Goal: Task Accomplishment & Management: Manage account settings

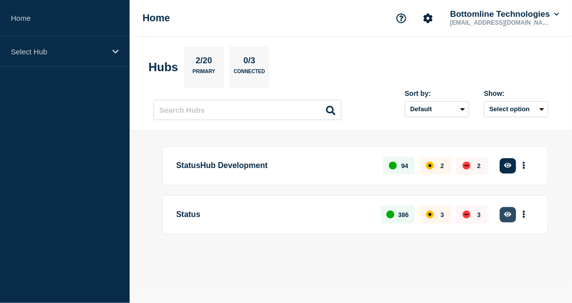
click at [506, 211] on icon "button" at bounding box center [507, 214] width 7 height 6
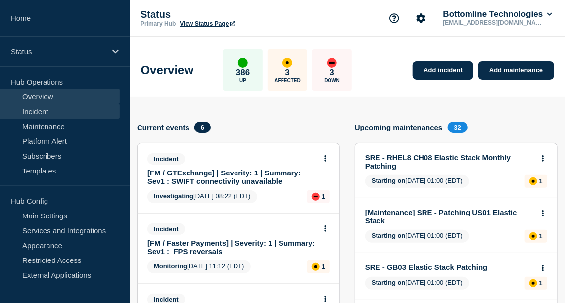
click at [44, 106] on link "Incident" at bounding box center [60, 111] width 120 height 15
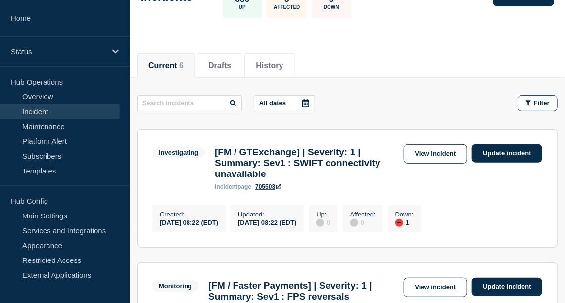
scroll to position [76, 0]
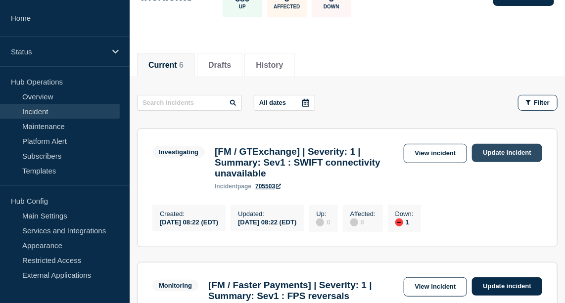
click at [503, 150] on link "Update incident" at bounding box center [507, 153] width 70 height 18
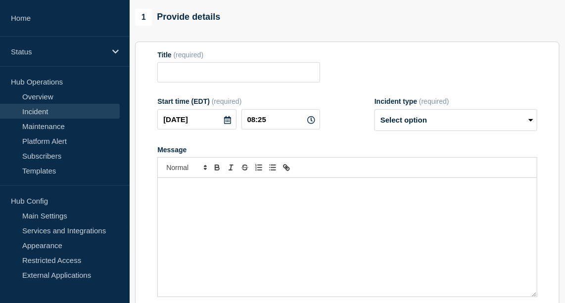
type input "[FM / GTExchange] | Severity: 1 | Summary: Sev1 : SWIFT connectivity unavailable"
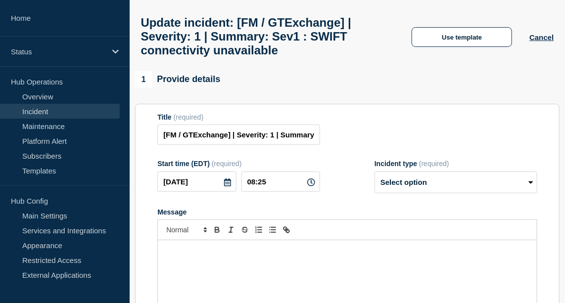
scroll to position [41, 0]
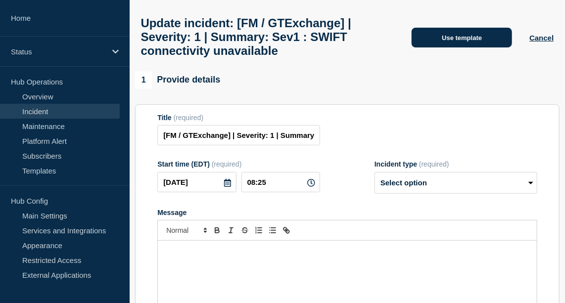
click at [453, 48] on button "Use template" at bounding box center [462, 38] width 100 height 20
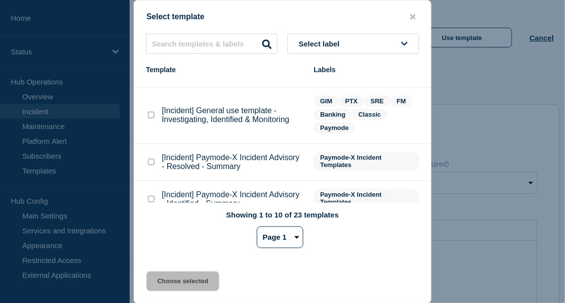
scroll to position [138, 0]
click at [149, 117] on checkbox"] "[Incident] General use template - Investigating, Identified & Monitoring checkb…" at bounding box center [151, 114] width 6 height 6
checkbox checkbox"] "true"
click at [182, 285] on button "Choose selected" at bounding box center [182, 282] width 73 height 20
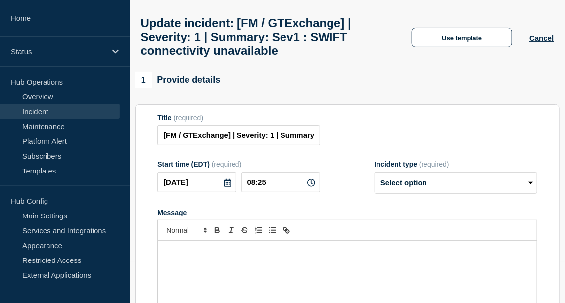
select select "investigating"
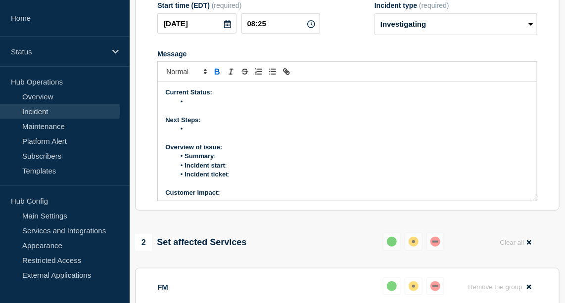
scroll to position [200, 0]
click at [215, 106] on li "Message" at bounding box center [352, 101] width 354 height 9
click at [203, 106] on li "Message" at bounding box center [352, 101] width 354 height 9
click at [296, 106] on li "Bottomline have recieved a monitoring monitoring alert about SWIFT connectivity" at bounding box center [352, 101] width 354 height 9
click at [390, 106] on li "Bottomline have recieved a monitoring alert about SWIFT connectivity" at bounding box center [352, 101] width 354 height 9
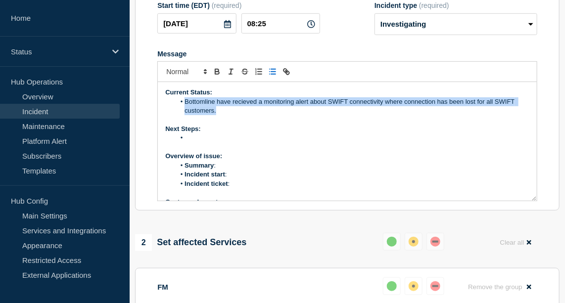
drag, startPoint x: 227, startPoint y: 136, endPoint x: 183, endPoint y: 127, distance: 45.0
click at [183, 116] on li "Bottomline have recieved a monitoring alert about SWIFT connectivity where conn…" at bounding box center [352, 106] width 354 height 18
copy li "Bottomline have recieved a monitoring alert about SWIFT connectivity where conn…"
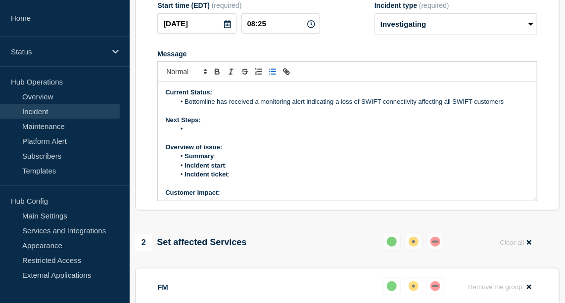
click at [201, 134] on li "Message" at bounding box center [352, 129] width 354 height 9
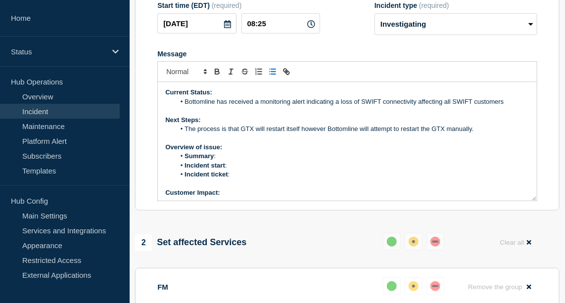
drag, startPoint x: 475, startPoint y: 157, endPoint x: 182, endPoint y: 156, distance: 292.9
click at [182, 134] on li "The process is that GTX will restart itself however Bottomline will attempt to …" at bounding box center [352, 129] width 354 height 9
copy li "The process is that GTX will restart itself however Bottomline will attempt to …"
click at [473, 134] on li "The process is that GTX will restart itself however Bottomline will attempt to …" at bounding box center [352, 129] width 354 height 9
click at [299, 134] on li "The process is that GTX will restart itself however Bottomline will attempt to …" at bounding box center [352, 129] width 354 height 9
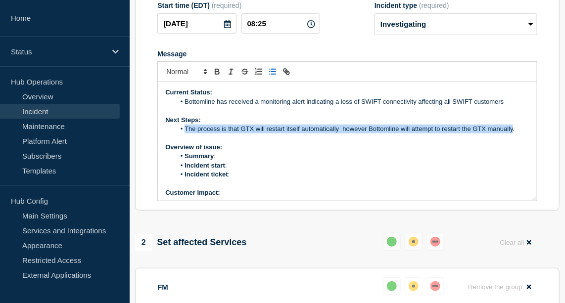
drag, startPoint x: 512, startPoint y: 151, endPoint x: 184, endPoint y: 153, distance: 328.1
click at [184, 134] on li "The process is that GTX will restart itself automatically however Bottomline wi…" at bounding box center [352, 129] width 354 height 9
copy li "The process is that GTX will restart itself automatically however Bottomline wi…"
click at [512, 134] on li "The process is that GTX will restart itself automatically however Bottomline wi…" at bounding box center [352, 129] width 354 height 9
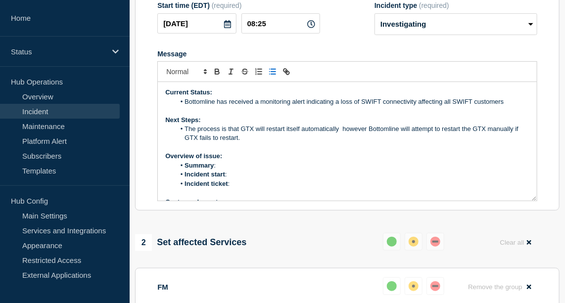
drag, startPoint x: 240, startPoint y: 162, endPoint x: 183, endPoint y: 154, distance: 58.5
click at [183, 143] on li "The process is that GTX will restart itself automatically however Bottomline wi…" at bounding box center [352, 134] width 354 height 18
copy li "The process is that GTX will restart itself automatically however Bottomline wi…"
click at [225, 170] on li "Summary :" at bounding box center [352, 165] width 354 height 9
click at [243, 179] on li "Incident start :" at bounding box center [352, 174] width 354 height 9
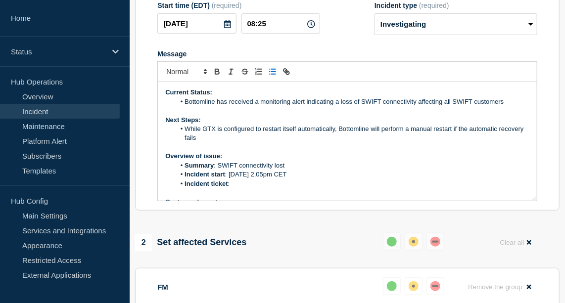
click at [258, 197] on p "Message" at bounding box center [347, 193] width 364 height 9
click at [248, 189] on li "Incident ticket :" at bounding box center [352, 184] width 354 height 9
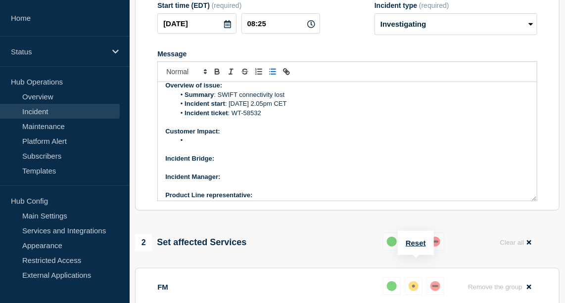
scroll to position [72, 0]
click at [216, 144] on li "Message" at bounding box center [352, 139] width 354 height 9
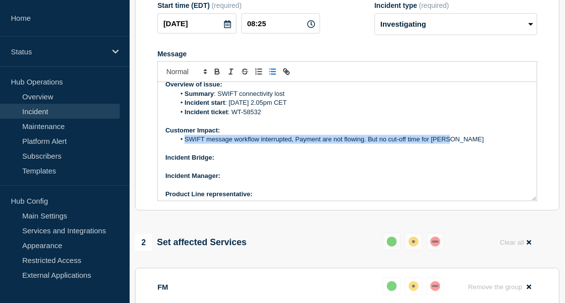
drag, startPoint x: 460, startPoint y: 166, endPoint x: 181, endPoint y: 166, distance: 278.6
click at [181, 144] on li "SWIFT message workflow interrupted, Payment are not flowing. But no cut-off tim…" at bounding box center [352, 139] width 354 height 9
copy li "SWIFT message workflow interrupted, Payment are not flowing. But no cut-off tim…"
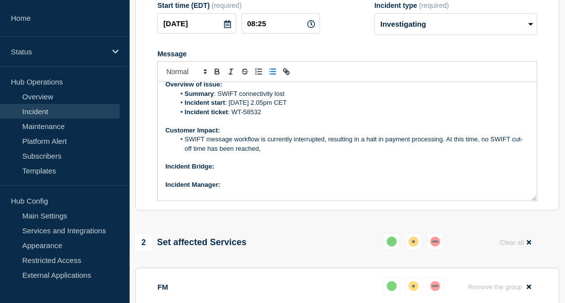
click at [234, 171] on p "Incident Bridge:" at bounding box center [347, 166] width 364 height 9
click at [219, 76] on icon "Toggle bold text" at bounding box center [217, 71] width 9 height 9
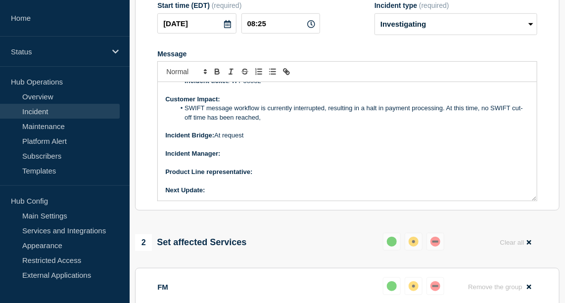
scroll to position [102, 0]
click at [235, 159] on p "Incident Manager:" at bounding box center [347, 154] width 364 height 9
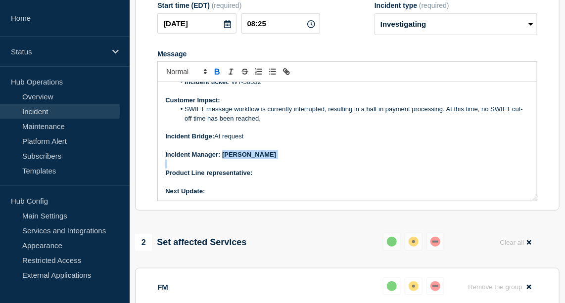
drag, startPoint x: 275, startPoint y: 184, endPoint x: 222, endPoint y: 180, distance: 53.1
click at [222, 180] on div "Current Status: Bottomline has received a monitoring alert indicating a loss of…" at bounding box center [347, 141] width 379 height 119
click at [216, 74] on icon "Toggle bold text" at bounding box center [217, 73] width 4 height 2
click at [269, 178] on p "Product Line representative:" at bounding box center [347, 173] width 364 height 9
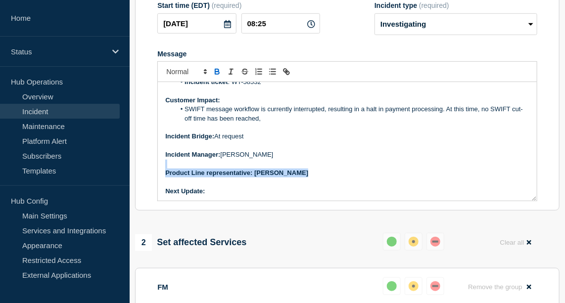
drag, startPoint x: 310, startPoint y: 191, endPoint x: 296, endPoint y: 198, distance: 15.5
click at [296, 198] on div "Current Status: Bottomline has received a monitoring alert indicating a loss of…" at bounding box center [347, 141] width 379 height 119
click at [315, 178] on p "Product Line representative: Sebastien Leger" at bounding box center [347, 173] width 364 height 9
drag, startPoint x: 315, startPoint y: 195, endPoint x: 265, endPoint y: 198, distance: 50.6
click at [265, 178] on p "Product Line representative: Sebastien Leger" at bounding box center [347, 173] width 364 height 9
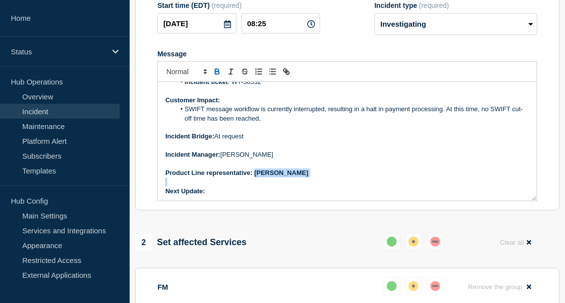
click at [218, 76] on icon "Toggle bold text" at bounding box center [217, 71] width 9 height 9
click at [208, 196] on p "Next Update:" at bounding box center [347, 191] width 364 height 9
click at [216, 78] on button "Toggle bold text" at bounding box center [217, 72] width 14 height 12
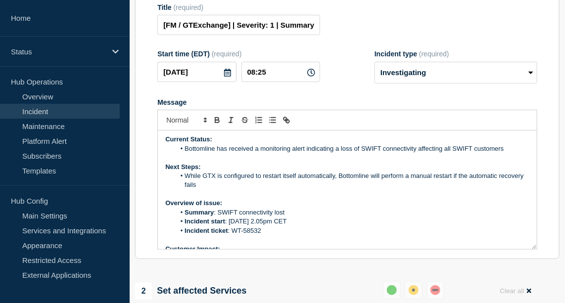
scroll to position [1, 0]
click at [245, 191] on li "While GTX is configured to restart itself automatically, Bottomline will perfor…" at bounding box center [352, 181] width 354 height 18
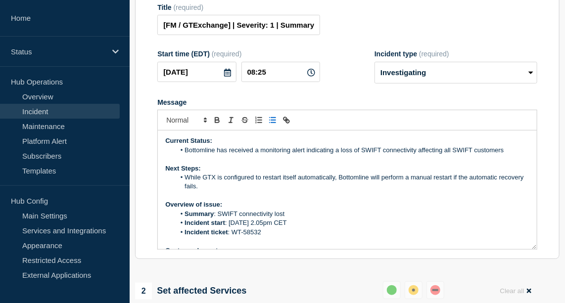
click at [516, 155] on li "Bottomline has received a monitoring alert indicating a loss of SWIFT connectiv…" at bounding box center [352, 150] width 354 height 9
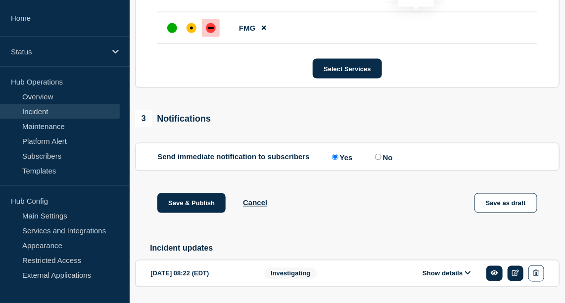
scroll to position [496, 0]
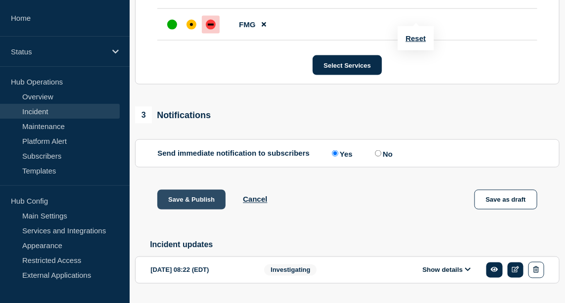
click at [202, 210] on button "Save & Publish" at bounding box center [191, 200] width 68 height 20
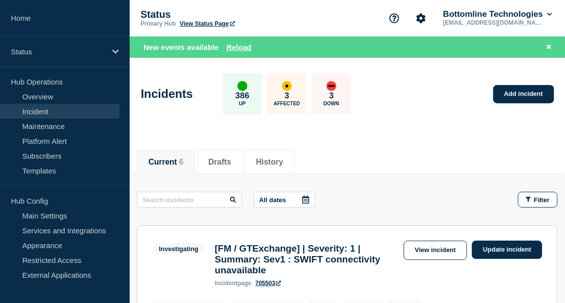
scroll to position [53, 0]
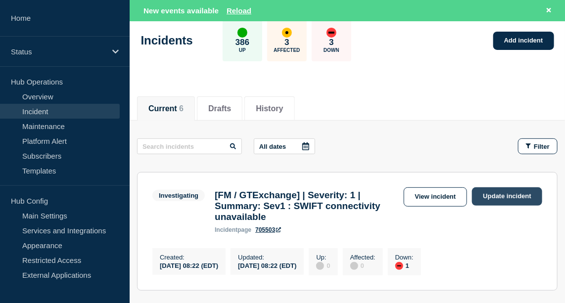
click at [500, 200] on link "Update incident" at bounding box center [507, 197] width 70 height 18
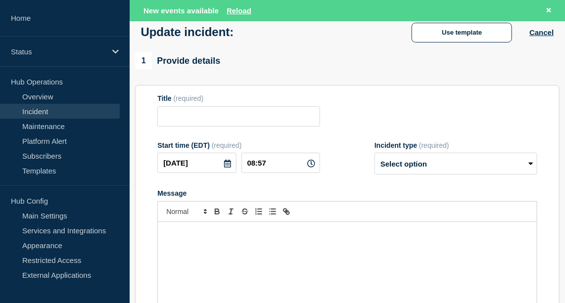
type input "[FM / GTExchange] | Severity: 1 | Summary: Sev1 : SWIFT connectivity unavailable"
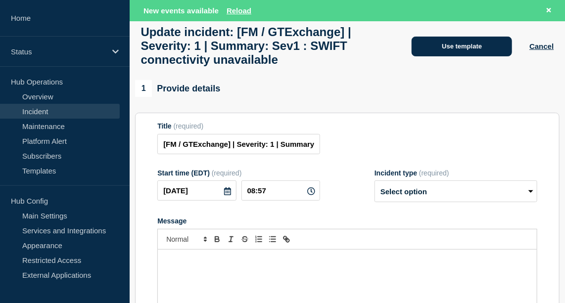
click at [483, 54] on button "Use template" at bounding box center [462, 47] width 100 height 20
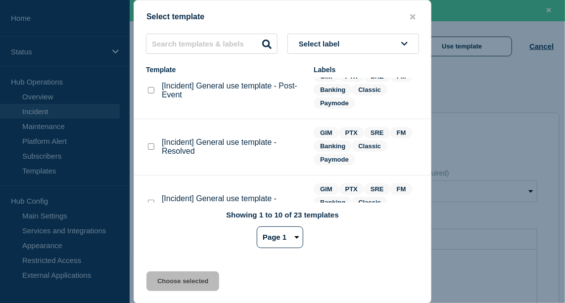
scroll to position [50, 0]
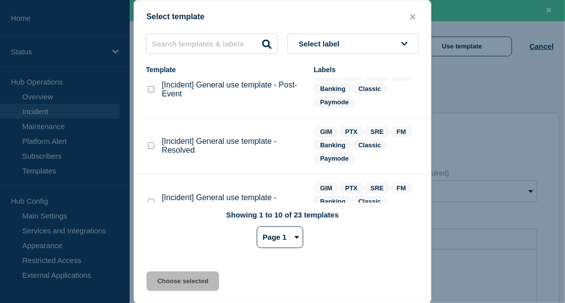
click at [153, 149] on checkbox"] "[Incident] General use template - Resolved checkbox" at bounding box center [151, 146] width 6 height 6
checkbox checkbox"] "true"
click at [183, 279] on button "Choose selected" at bounding box center [182, 282] width 73 height 20
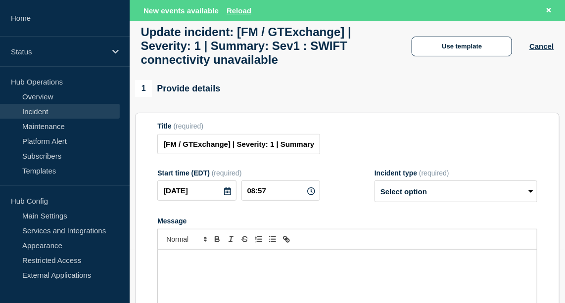
select select "resolved"
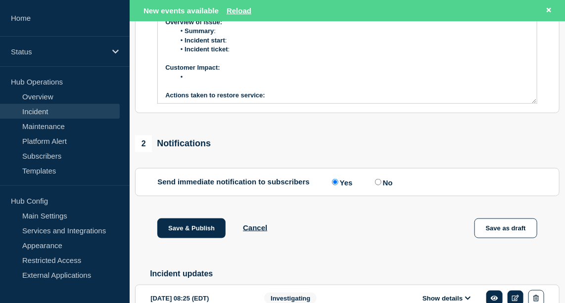
scroll to position [431, 0]
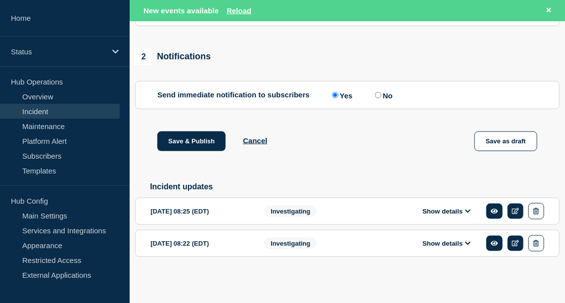
click at [445, 209] on button "Show details" at bounding box center [447, 211] width 54 height 8
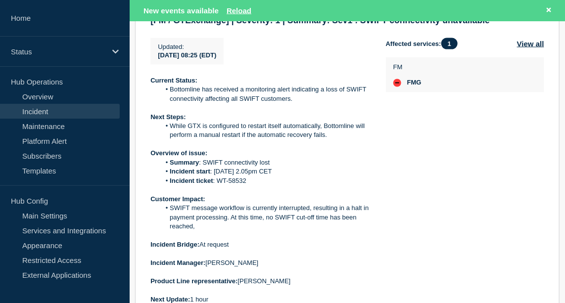
scroll to position [641, 0]
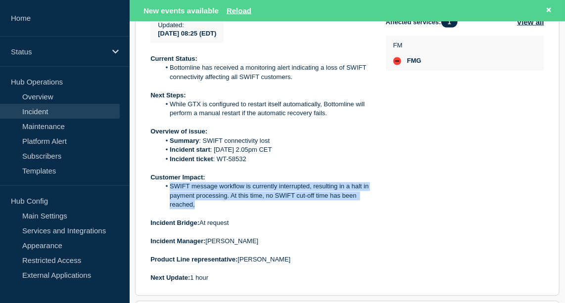
drag, startPoint x: 169, startPoint y: 212, endPoint x: 210, endPoint y: 233, distance: 45.8
click at [210, 210] on li "SWIFT message workflow is currently interrupted, resulting in a halt in payment…" at bounding box center [265, 196] width 210 height 27
copy li "SWIFT message workflow is currently interrupted, resulting in a halt in payment…"
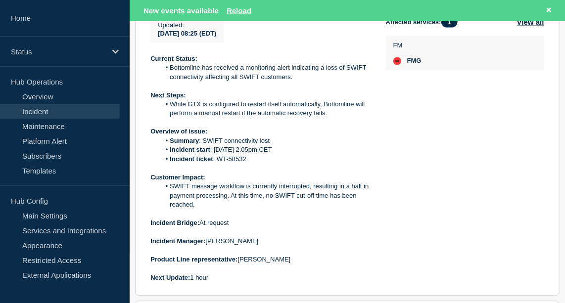
click at [286, 173] on p at bounding box center [260, 168] width 220 height 9
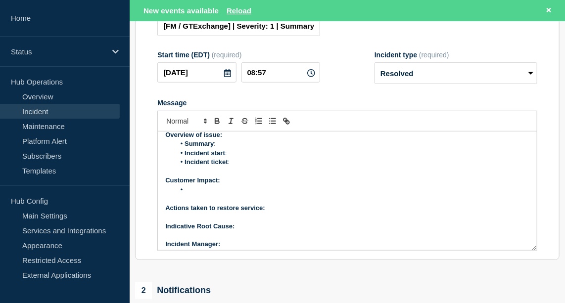
scroll to position [0, 0]
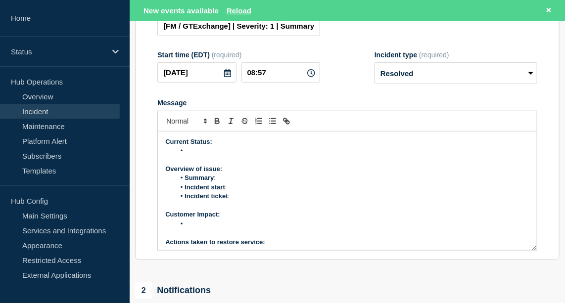
click at [193, 155] on li "Message" at bounding box center [352, 150] width 354 height 9
click at [283, 155] on li "All SWIFT lines restarted manually. Connection is back up" at bounding box center [352, 150] width 354 height 9
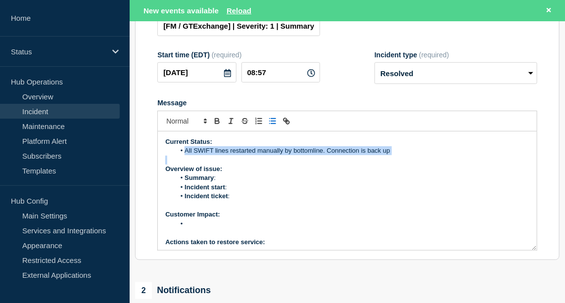
drag, startPoint x: 395, startPoint y: 180, endPoint x: 212, endPoint y: 159, distance: 184.3
click at [212, 159] on div "Current Status: All SWIFT lines restarted manually by bottomline. Connection is…" at bounding box center [347, 191] width 379 height 119
copy div "All SWIFT lines restarted manually by bottomline. Connection is back up"
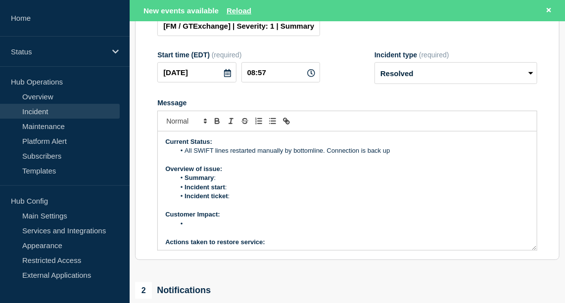
click at [391, 174] on p "Overview of issue:" at bounding box center [347, 169] width 364 height 9
drag, startPoint x: 399, startPoint y: 177, endPoint x: 186, endPoint y: 179, distance: 212.8
click at [186, 155] on li "All SWIFT lines restarted manually by bottomline. Connection is back up" at bounding box center [352, 150] width 354 height 9
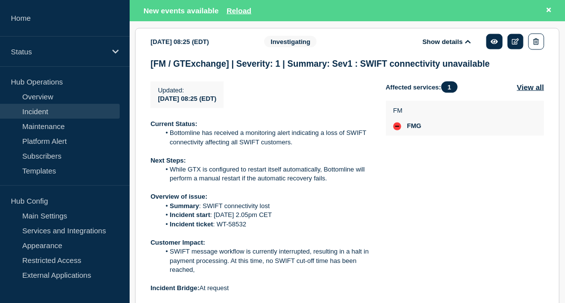
scroll to position [576, 0]
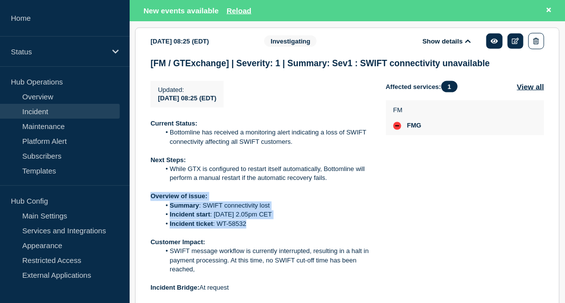
drag, startPoint x: 246, startPoint y: 253, endPoint x: 148, endPoint y: 224, distance: 102.2
click at [148, 224] on section "2025-09-01 08:25 (EDT) Show details Investigating [FM / GTExchange] | Severity:…" at bounding box center [347, 195] width 425 height 334
copy div "Overview of issue: Summary : SWIFT connectivity lost Incident start : 01/09/202…"
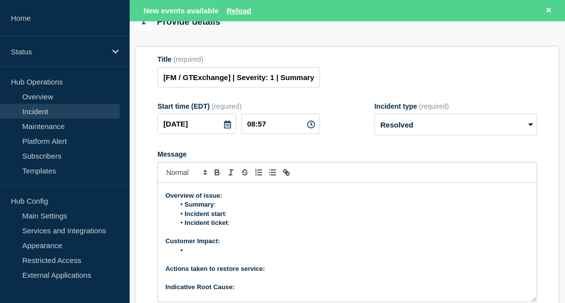
scroll to position [25, 0]
drag, startPoint x: 231, startPoint y: 250, endPoint x: 153, endPoint y: 221, distance: 82.4
click at [153, 221] on section "Title (required) [FM / GTExchange] | Severity: 1 | Summary: Sev1 : SWIFT connec…" at bounding box center [347, 179] width 425 height 266
click at [194, 255] on li "Message" at bounding box center [352, 250] width 354 height 9
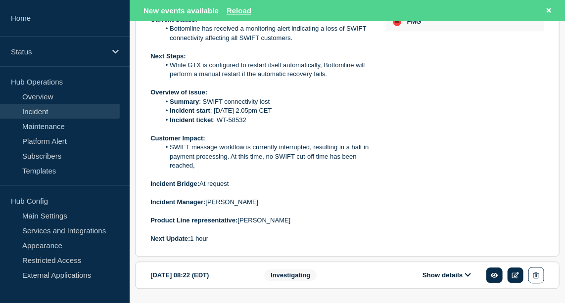
scroll to position [680, 0]
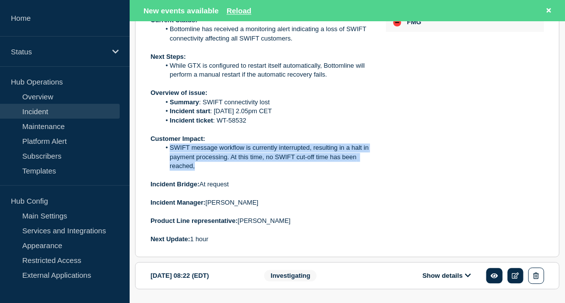
drag, startPoint x: 170, startPoint y: 173, endPoint x: 202, endPoint y: 192, distance: 37.7
click at [202, 171] on li "SWIFT message workflow is currently interrupted, resulting in a halt in payment…" at bounding box center [265, 157] width 210 height 27
copy li "SWIFT message workflow is currently interrupted, resulting in a halt in payment…"
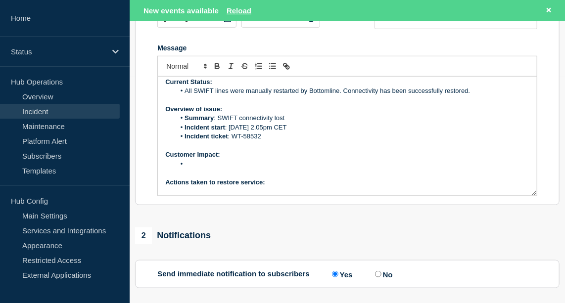
scroll to position [6, 0]
click at [200, 168] on li "Message" at bounding box center [352, 163] width 354 height 9
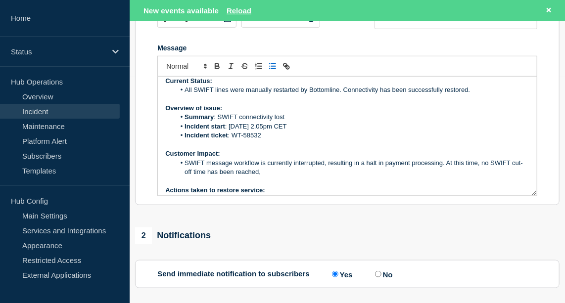
click at [266, 177] on li "SWIFT message workflow is currently interrupted, resulting in a halt in payment…" at bounding box center [352, 168] width 354 height 18
drag, startPoint x: 225, startPoint y: 195, endPoint x: 207, endPoint y: 199, distance: 18.1
click at [207, 177] on li "SWIFT message workflow were interrupted, resulting in a halt in payment process…" at bounding box center [352, 168] width 354 height 18
click at [448, 177] on li "SWIFT message workflow were interrupted, resulting in a halt in payment process…" at bounding box center [352, 168] width 354 height 18
click at [460, 177] on li "SWIFT message workflow were interrupted, resulting in a halt in payment process…" at bounding box center [352, 168] width 354 height 18
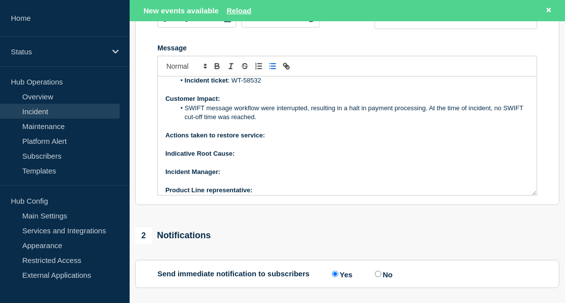
scroll to position [61, 0]
click at [283, 140] on p "Actions taken to restore service:" at bounding box center [347, 135] width 364 height 9
click at [217, 71] on icon "Toggle bold text" at bounding box center [217, 66] width 9 height 9
click at [262, 167] on p "Message" at bounding box center [347, 162] width 364 height 9
click at [252, 158] on p "Indicative Root Cause:" at bounding box center [347, 153] width 364 height 9
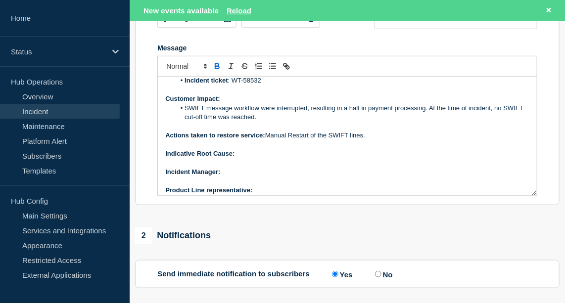
click at [217, 71] on icon "Toggle bold text" at bounding box center [217, 66] width 9 height 9
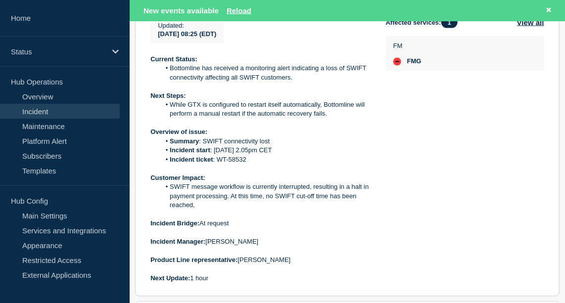
scroll to position [739, 0]
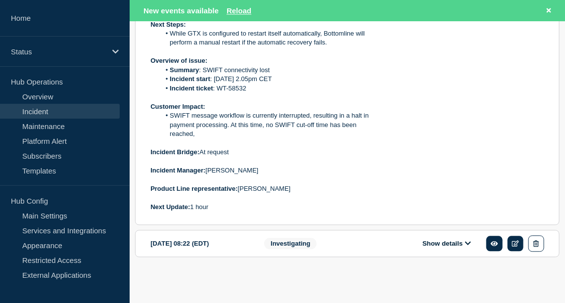
drag, startPoint x: 150, startPoint y: 169, endPoint x: 301, endPoint y: 192, distance: 153.3
click at [301, 192] on div "Current Status: Bottomline has received a monitoring alert indicating a loss of…" at bounding box center [260, 98] width 220 height 228
copy div "Incident Manager: Yinka Majolagbe Product Line representative: Sebastien Leger"
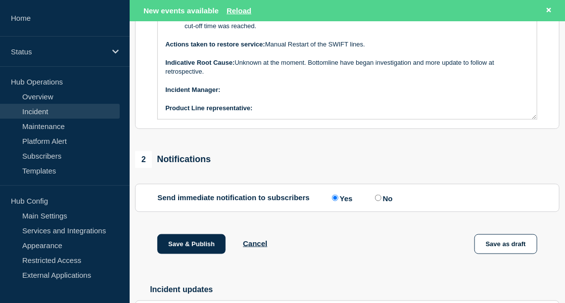
scroll to position [302, 0]
click at [167, 94] on strong "﻿Incident Manager:" at bounding box center [192, 90] width 55 height 7
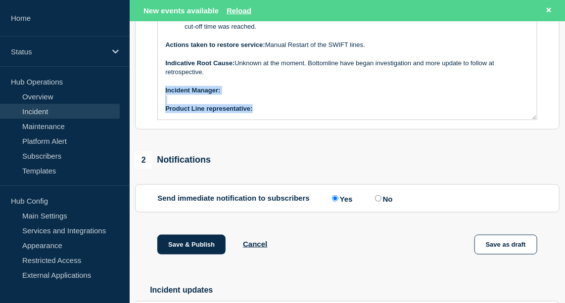
drag, startPoint x: 163, startPoint y: 115, endPoint x: 323, endPoint y: 150, distance: 163.5
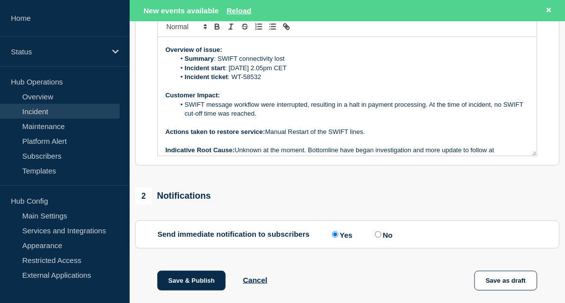
scroll to position [0, 0]
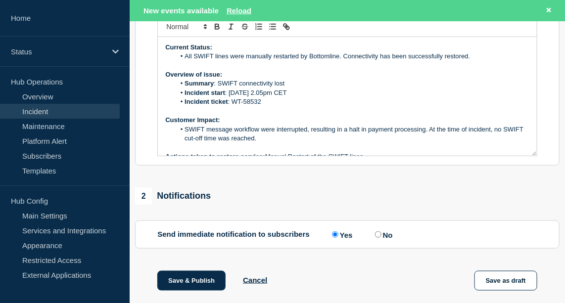
click at [267, 106] on li "Incident ticket : WT-58532" at bounding box center [352, 101] width 354 height 9
click at [278, 144] on li "SWIFT message workflow were interrupted, resulting in a halt in payment process…" at bounding box center [352, 134] width 354 height 18
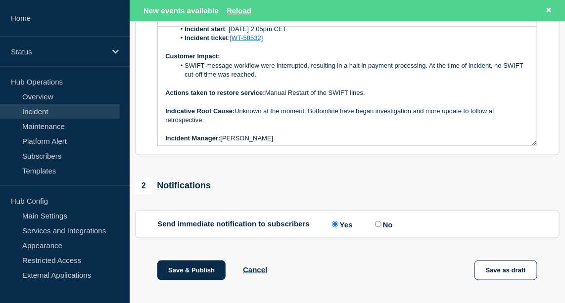
scroll to position [76, 0]
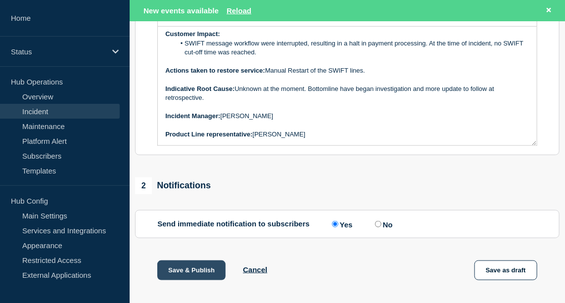
click at [191, 281] on button "Save & Publish" at bounding box center [191, 271] width 68 height 20
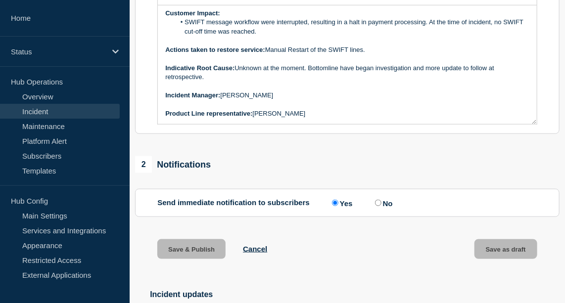
scroll to position [255, 0]
